Goal: Task Accomplishment & Management: Complete application form

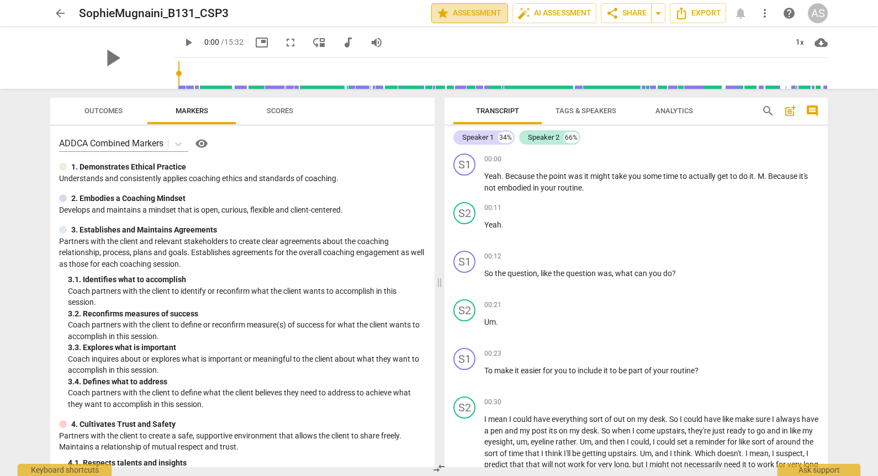
click at [455, 11] on span "star Assessment" at bounding box center [469, 13] width 67 height 13
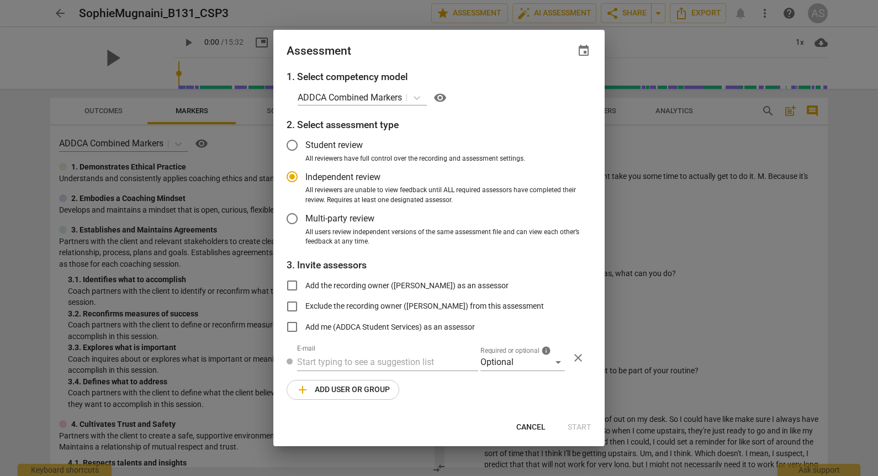
click at [582, 51] on span "event" at bounding box center [583, 50] width 13 height 13
radio input "false"
click at [551, 85] on input "date" at bounding box center [517, 89] width 77 height 16
type input "[DATE]"
click at [424, 43] on div at bounding box center [439, 238] width 878 height 476
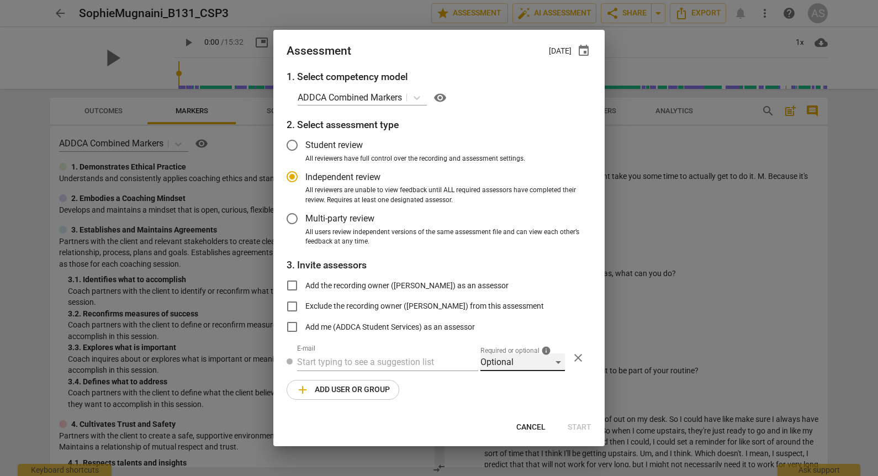
click at [498, 356] on div "Optional" at bounding box center [523, 362] width 85 height 18
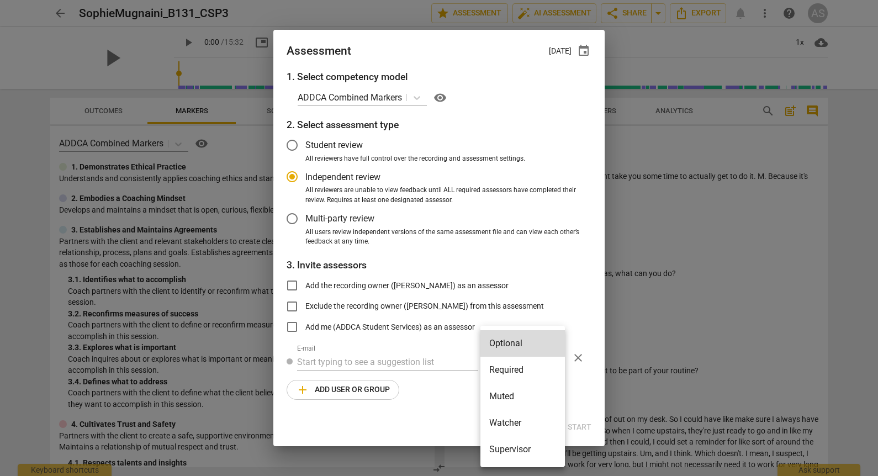
click at [499, 365] on li "Required" at bounding box center [523, 370] width 85 height 27
radio input "false"
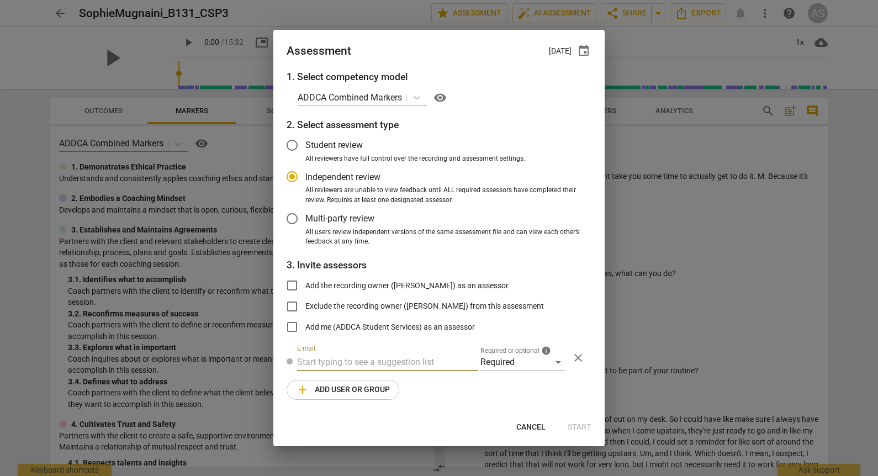
click at [423, 363] on input "text" at bounding box center [387, 362] width 181 height 18
type input "[PERSON_NAME]"
click at [446, 381] on strong "[DOMAIN_NAME]>" at bounding box center [481, 384] width 71 height 10
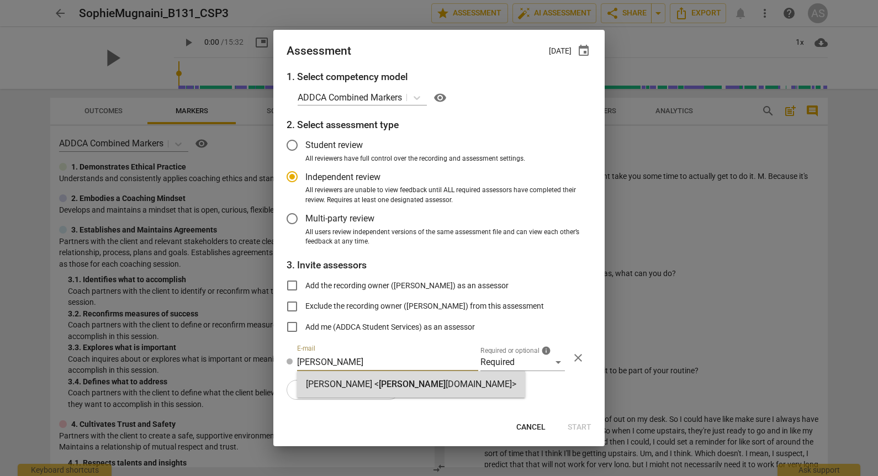
radio input "false"
type input "[PERSON_NAME] <[PERSON_NAME][EMAIL_ADDRESS][DOMAIN_NAME]>"
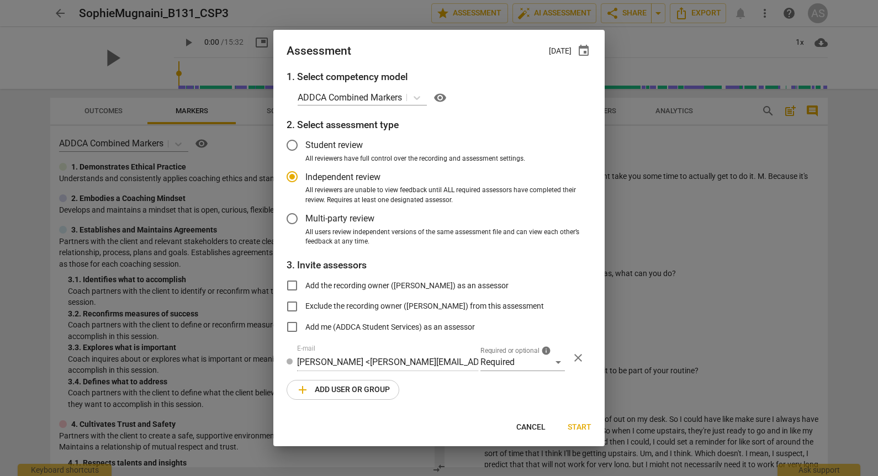
click at [377, 388] on span "add Add user or group" at bounding box center [343, 389] width 94 height 13
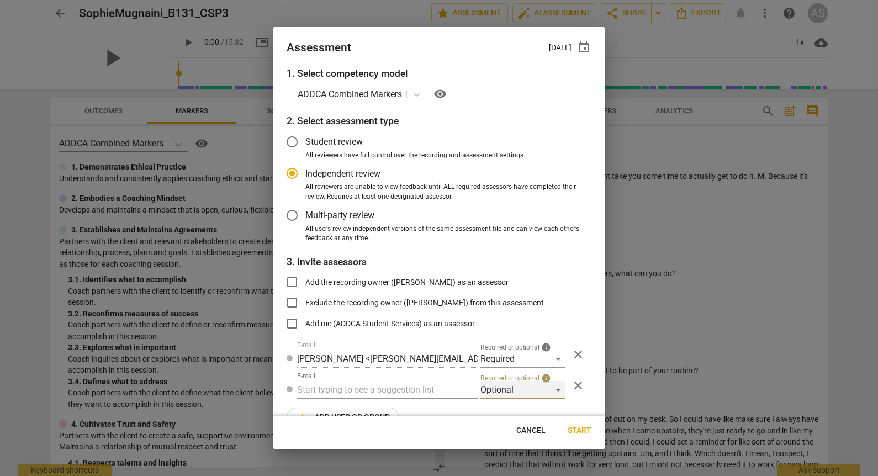
click at [488, 386] on div "Optional" at bounding box center [523, 390] width 85 height 18
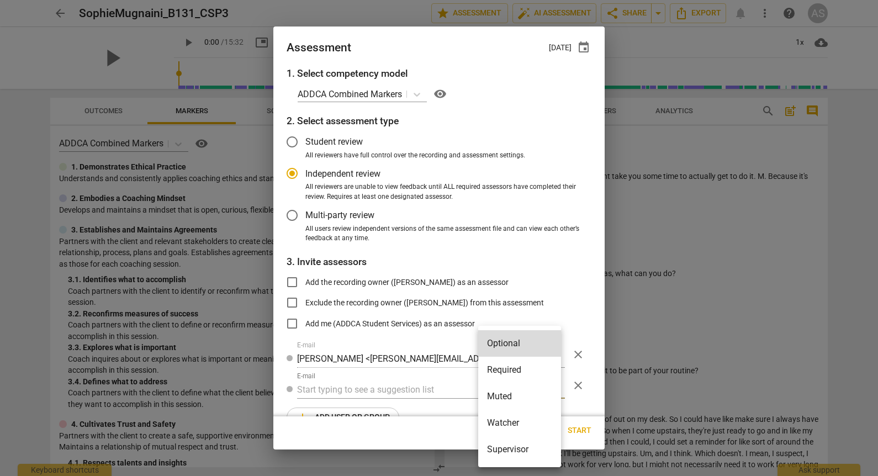
click at [502, 397] on li "Muted" at bounding box center [519, 396] width 83 height 27
radio input "false"
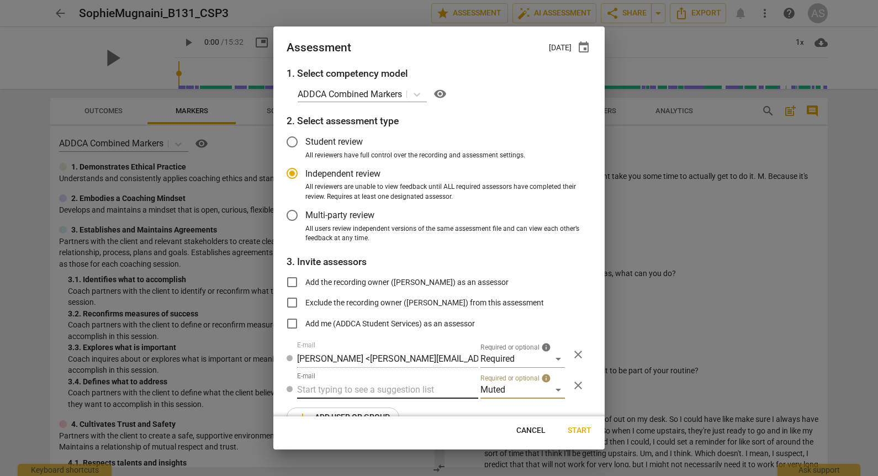
click at [417, 391] on input "text" at bounding box center [387, 390] width 181 height 18
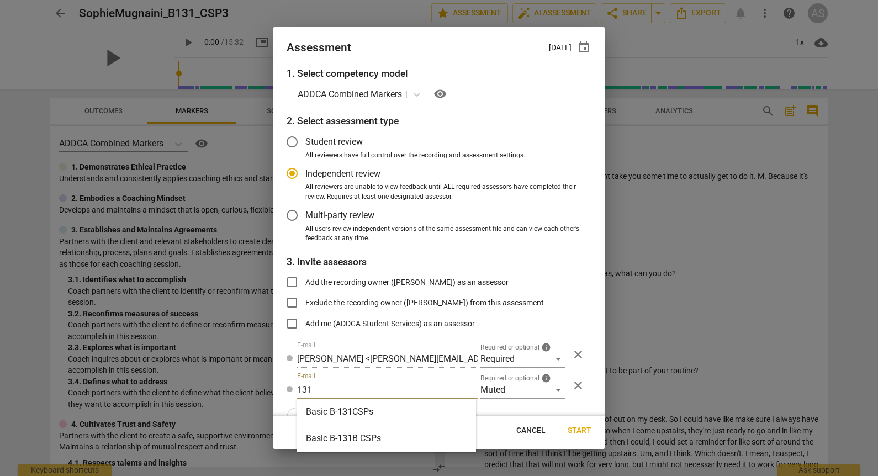
type input "131"
click at [405, 407] on div "Basic B- 131 CSPs" at bounding box center [386, 412] width 179 height 27
radio input "false"
type input "Basic B-131 CSPs"
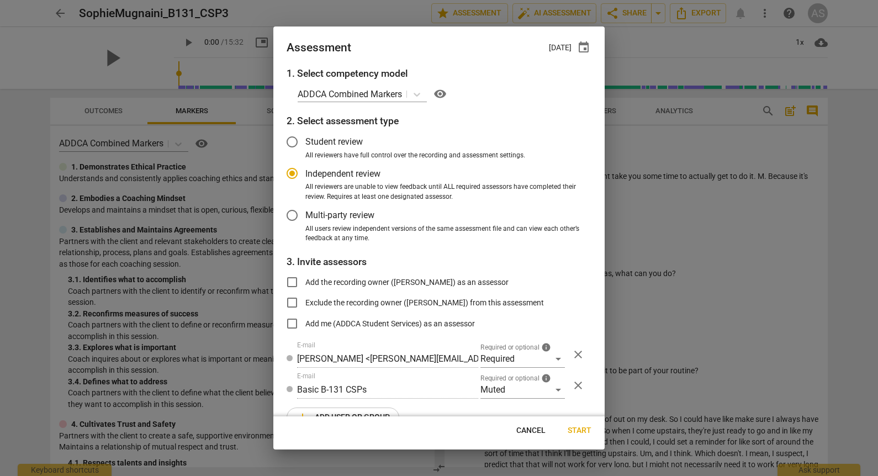
click at [578, 424] on button "Start" at bounding box center [579, 431] width 41 height 20
radio input "false"
type input "[PERSON_NAME] <[EMAIL_ADDRESS][DOMAIN_NAME]>"
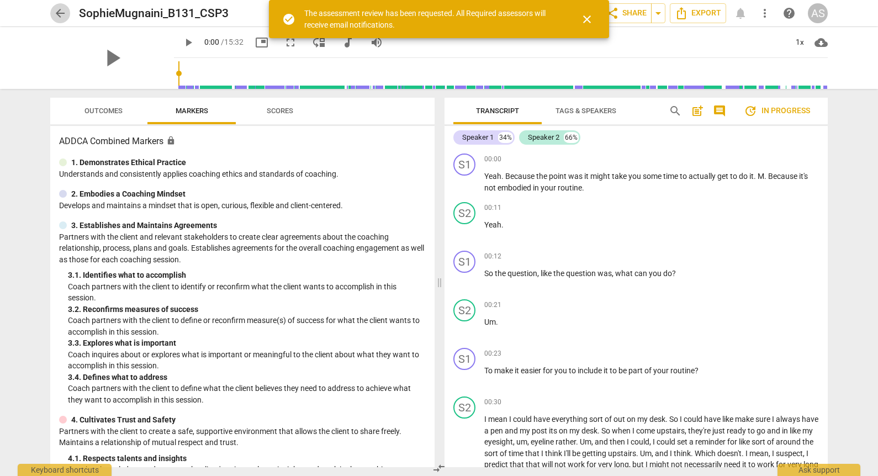
click at [62, 13] on span "arrow_back" at bounding box center [60, 13] width 13 height 13
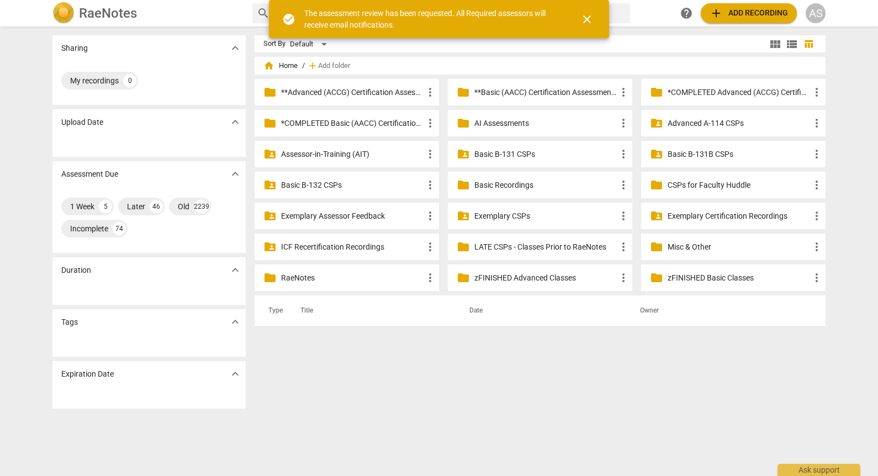
click at [539, 155] on p "Basic B-131 CSPs" at bounding box center [545, 155] width 142 height 12
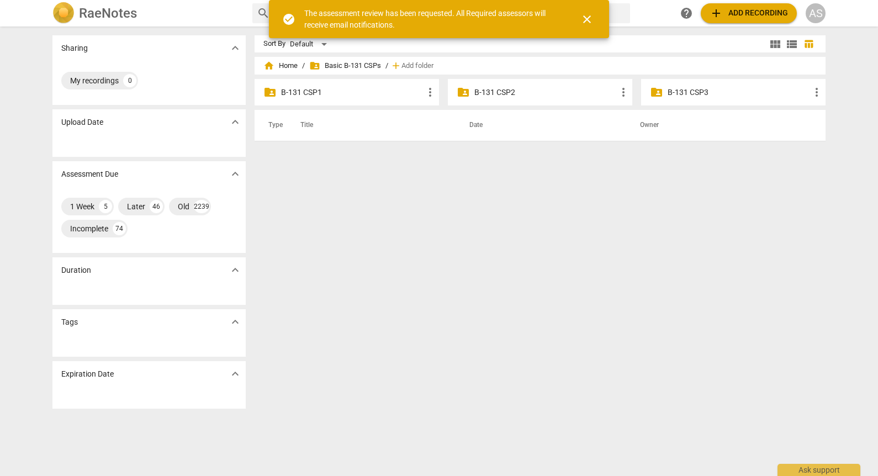
click at [724, 88] on p "B-131 CSP3" at bounding box center [739, 93] width 142 height 12
